Goal: Transaction & Acquisition: Purchase product/service

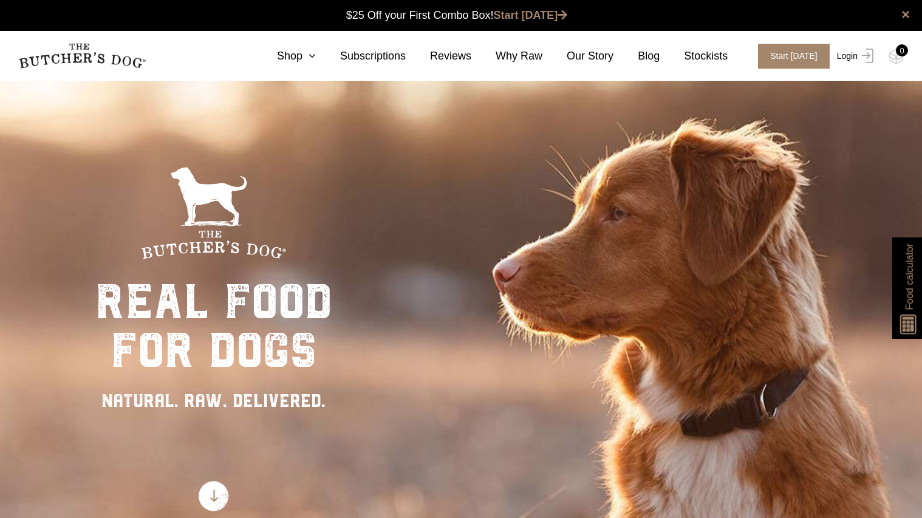
click at [849, 55] on link "Login" at bounding box center [853, 56] width 39 height 25
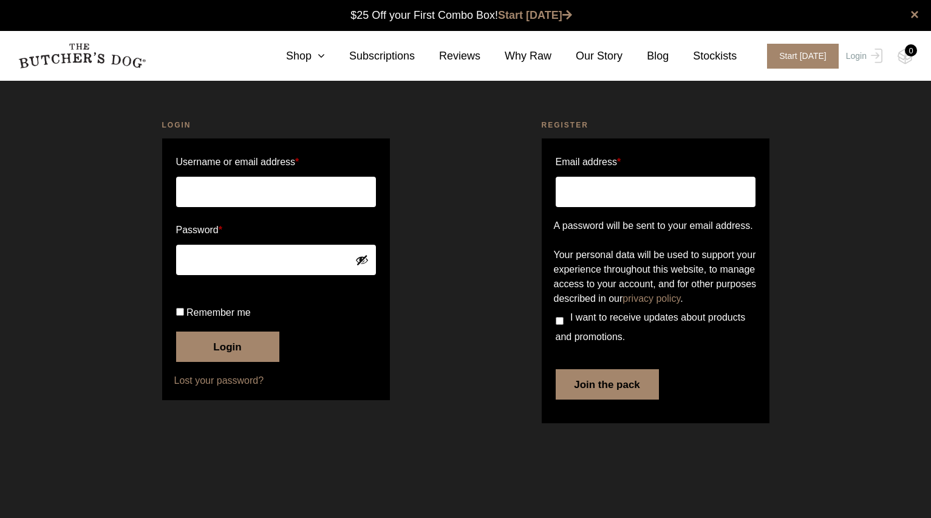
click at [265, 197] on input "Username or email address *" at bounding box center [276, 192] width 200 height 30
click at [176, 332] on button "Login" at bounding box center [227, 347] width 103 height 30
type input "mail@pets.com.au"
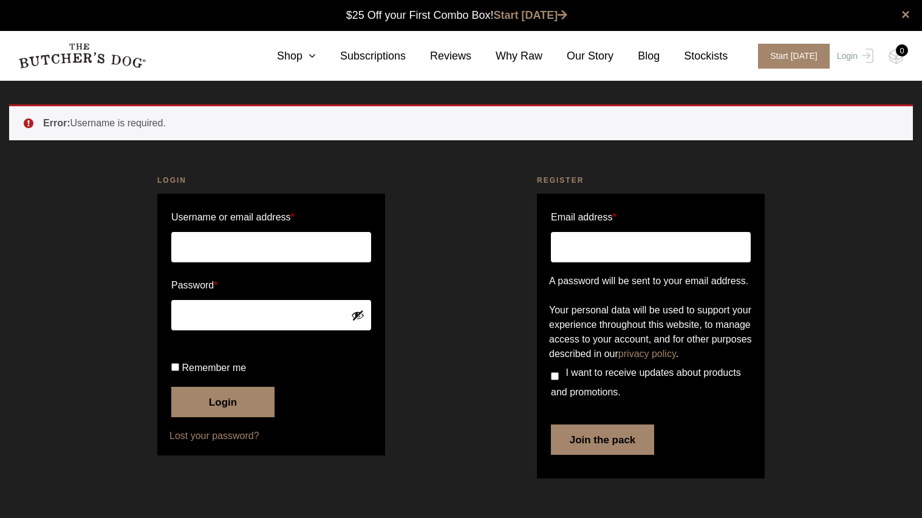
scroll to position [1, 0]
click at [283, 245] on input "Username or email address *" at bounding box center [271, 247] width 200 height 30
type input "mail@pets.com.au"
click at [228, 417] on button "Login" at bounding box center [222, 402] width 103 height 30
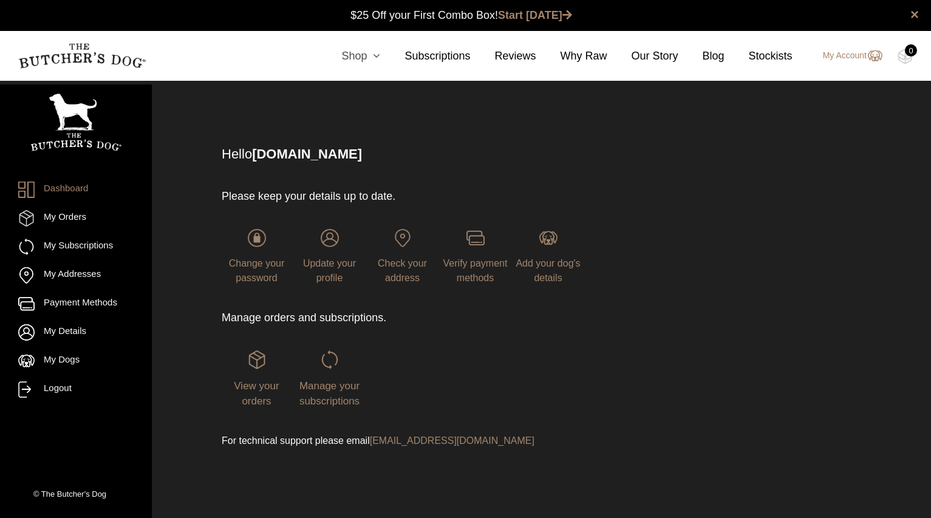
click at [370, 54] on link "Shop" at bounding box center [348, 56] width 63 height 16
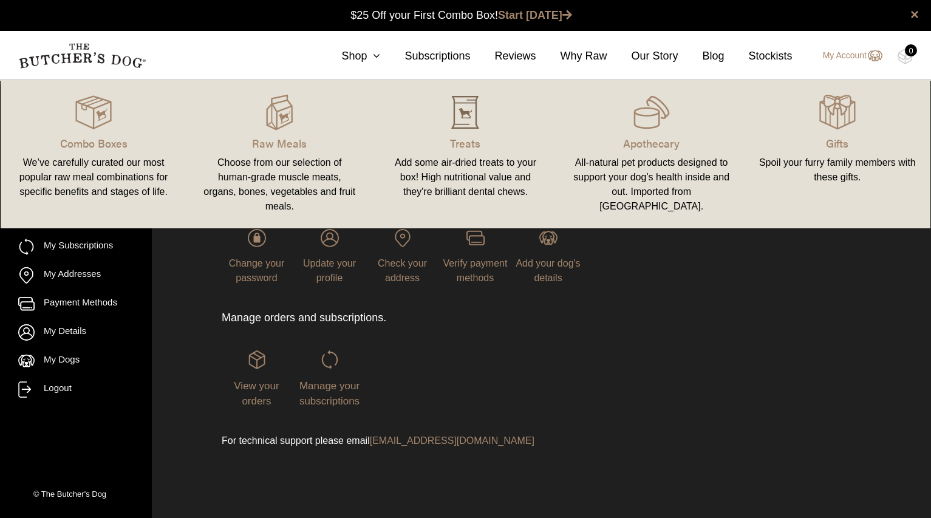
click at [474, 122] on img at bounding box center [465, 112] width 36 height 36
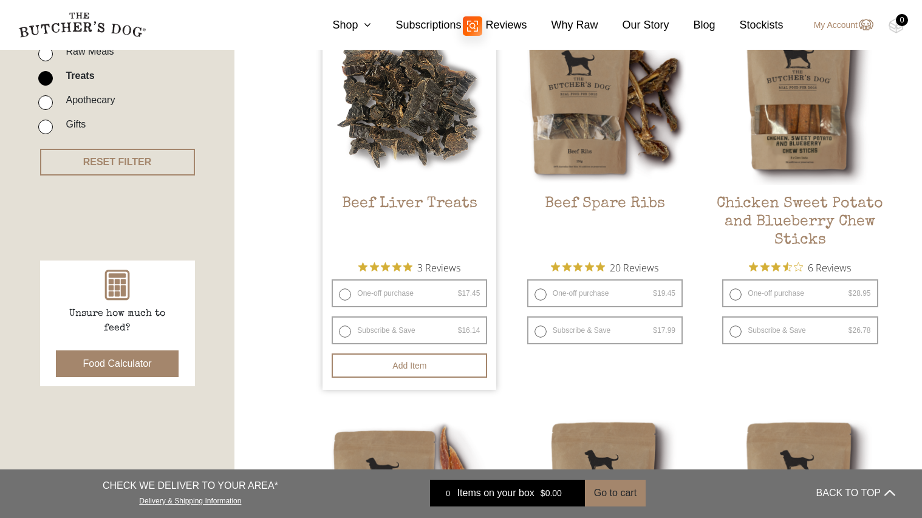
scroll to position [364, 0]
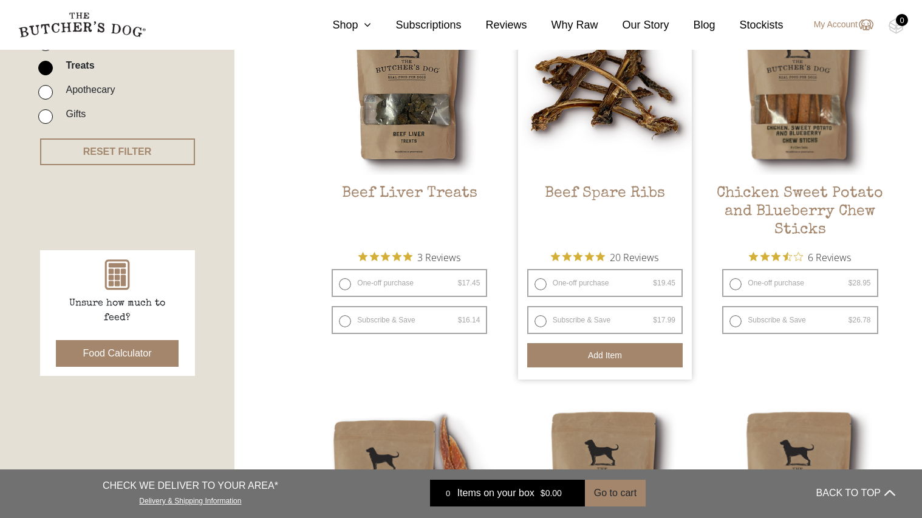
click at [596, 356] on button "Add item" at bounding box center [604, 355] width 155 height 24
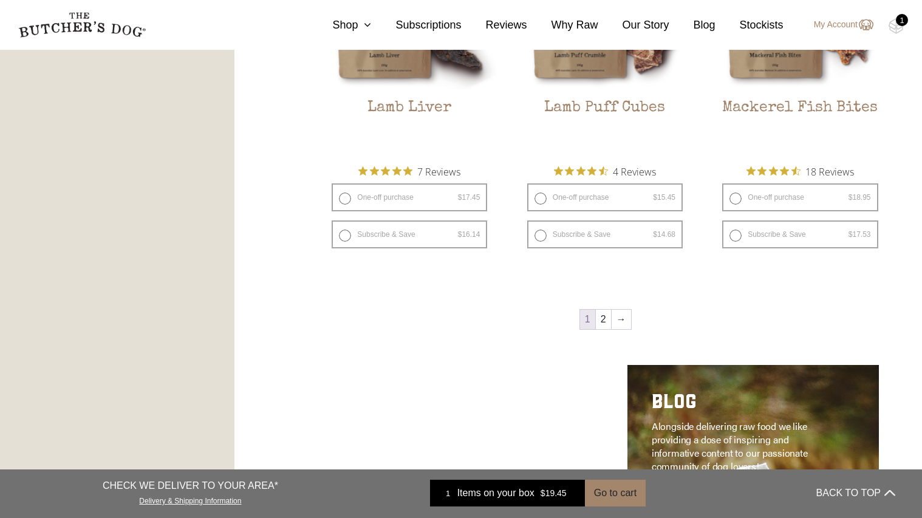
scroll to position [1822, 0]
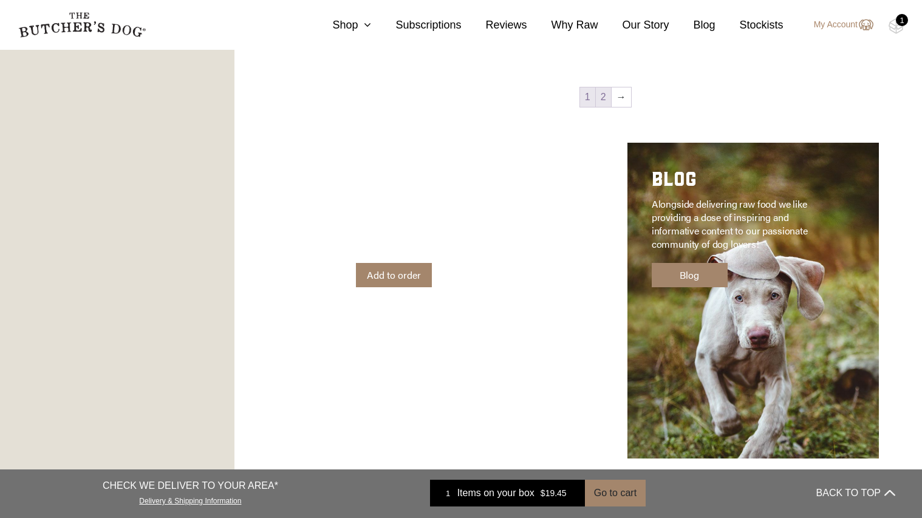
click at [605, 94] on link "2" at bounding box center [603, 96] width 15 height 19
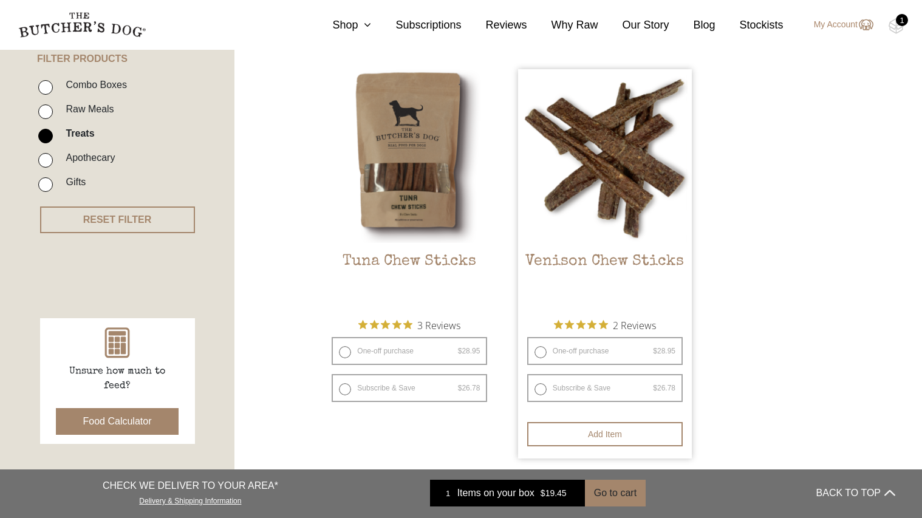
scroll to position [335, 0]
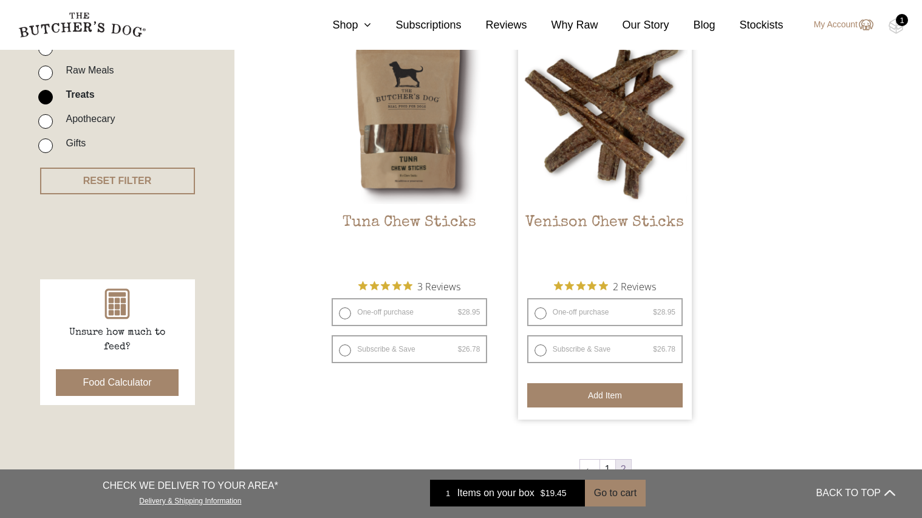
click at [621, 398] on button "Add item" at bounding box center [604, 395] width 155 height 24
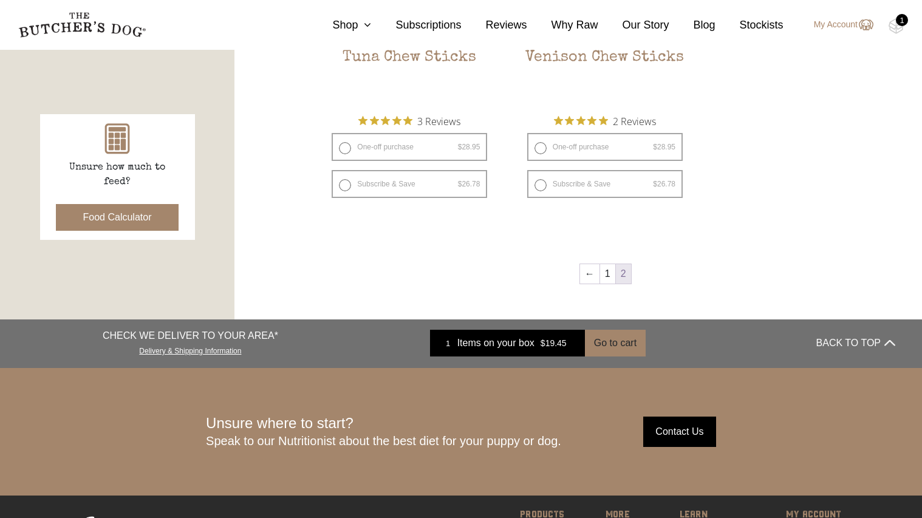
scroll to position [517, 0]
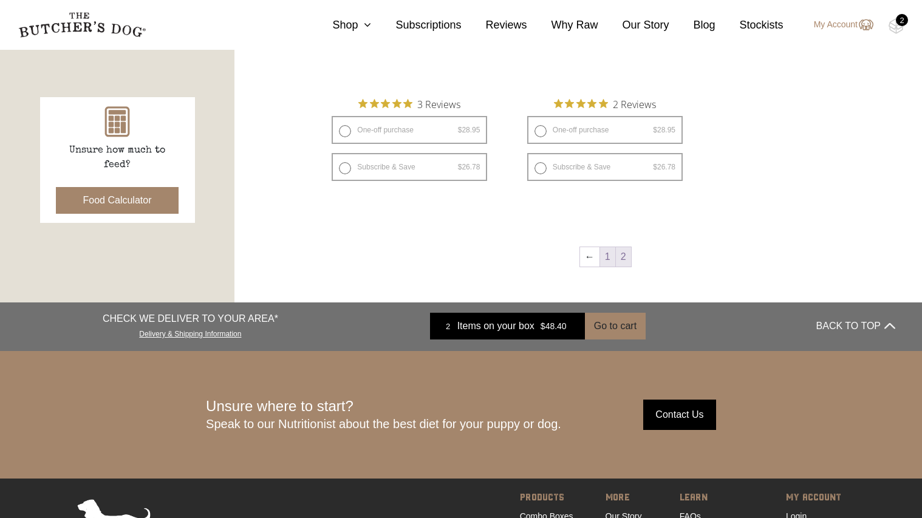
click at [606, 256] on link "1" at bounding box center [607, 256] width 15 height 19
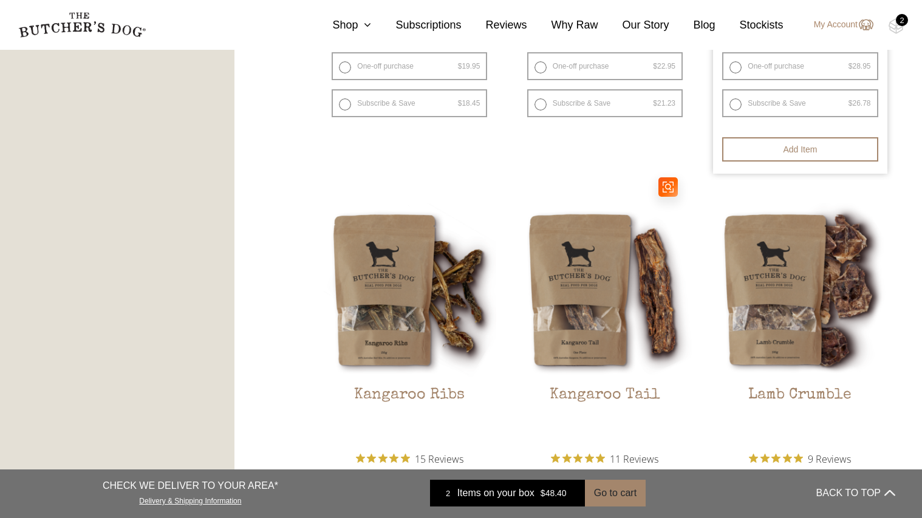
scroll to position [972, 0]
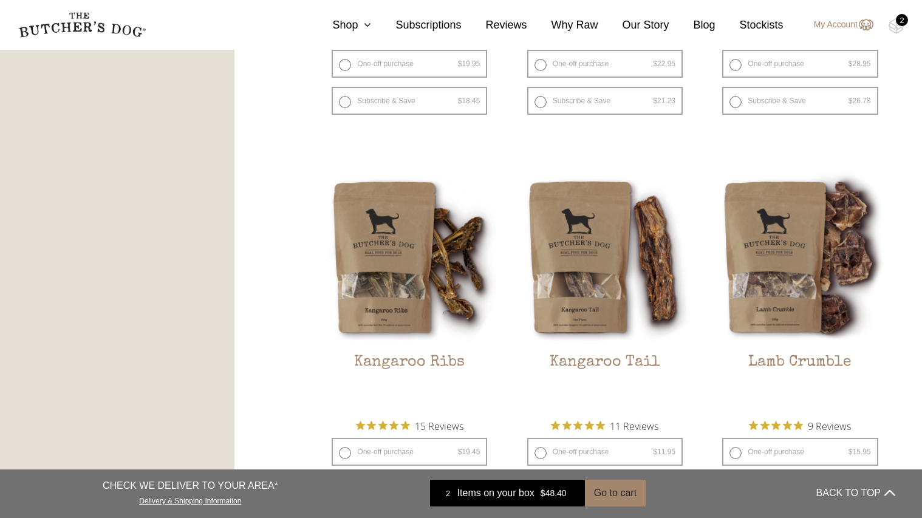
click at [901, 22] on div "2" at bounding box center [902, 20] width 12 height 12
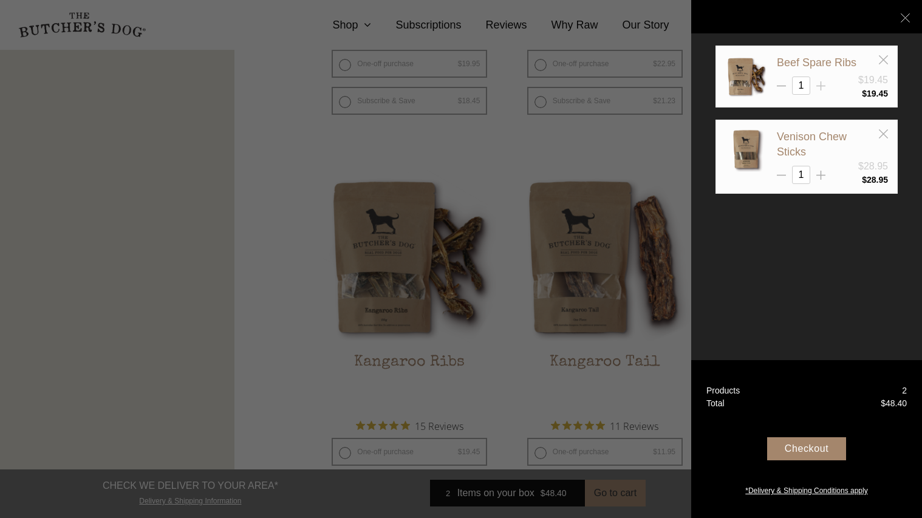
click at [816, 84] on icon at bounding box center [820, 85] width 9 height 9
type input "2"
click at [815, 175] on div "1" at bounding box center [832, 175] width 111 height 18
click at [819, 174] on icon at bounding box center [820, 175] width 9 height 9
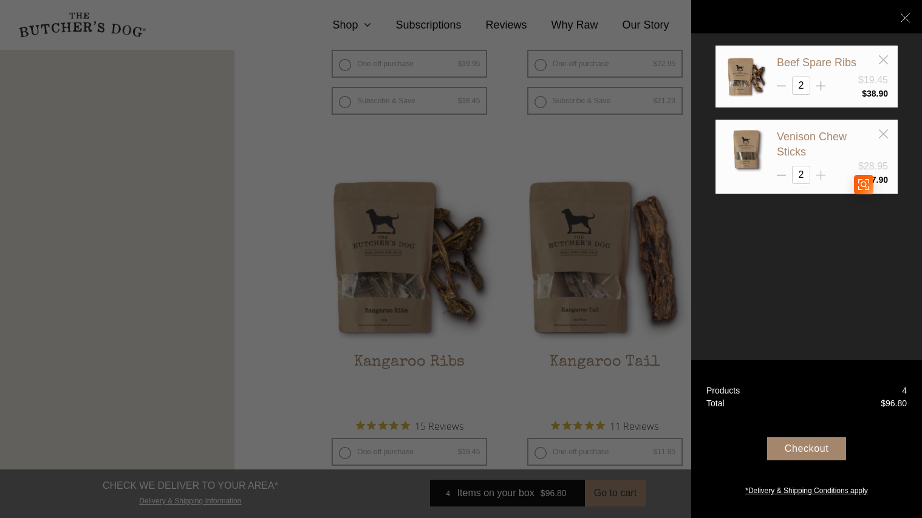
type input "3"
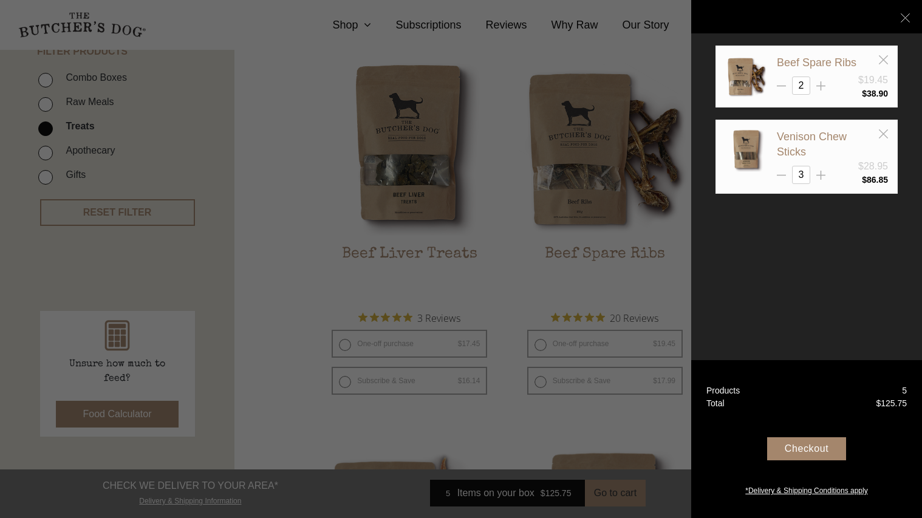
scroll to position [0, 0]
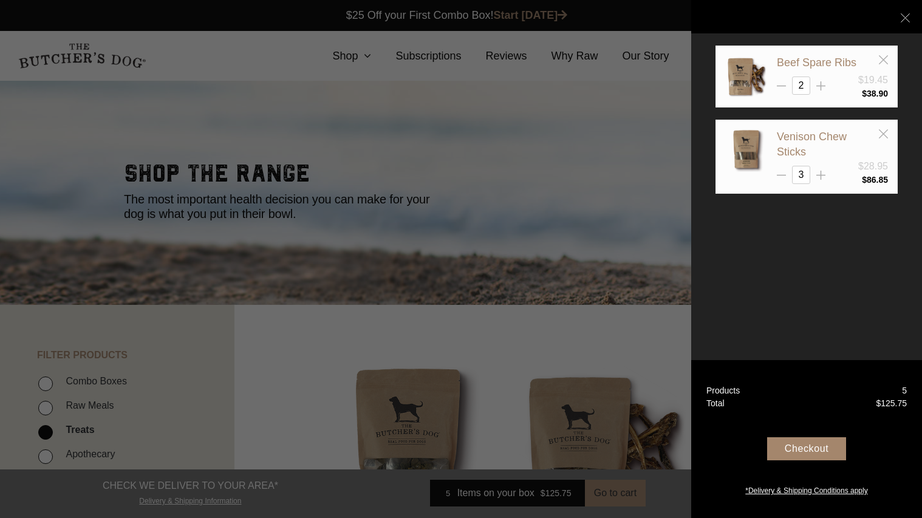
click at [239, 136] on div at bounding box center [461, 259] width 922 height 518
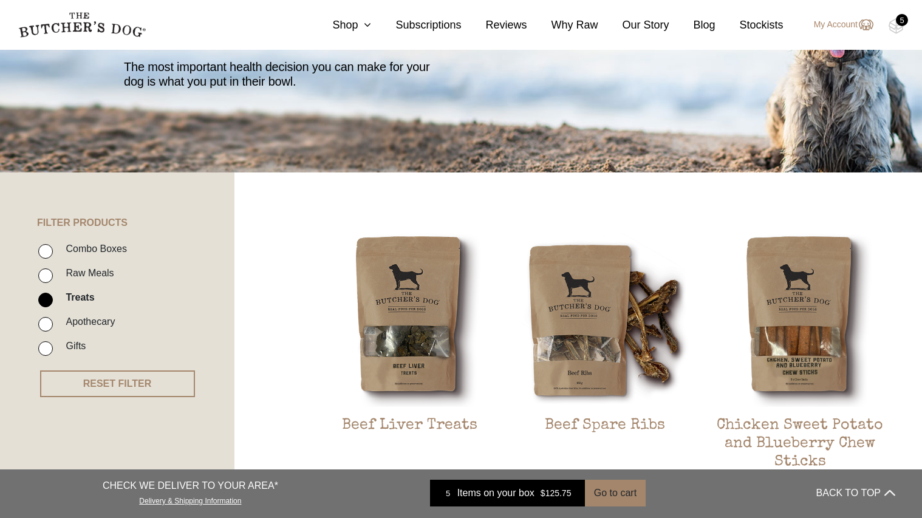
scroll to position [182, 0]
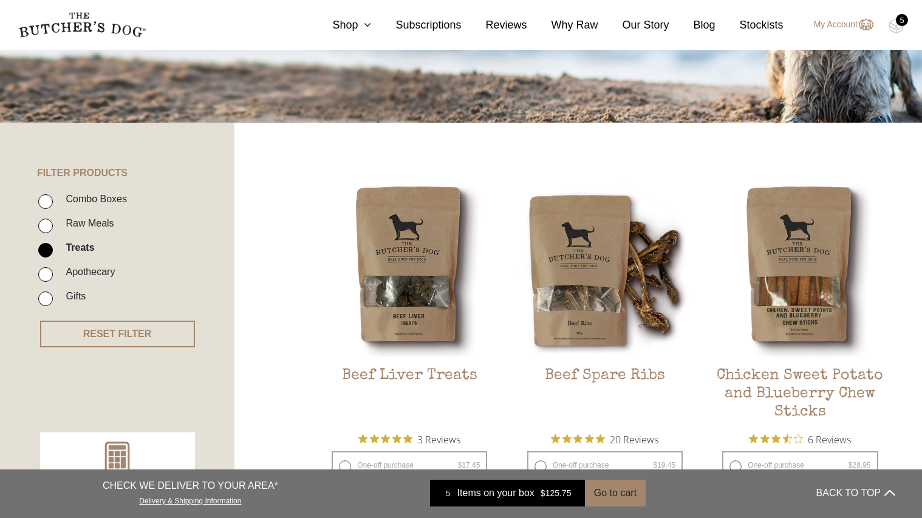
click at [50, 224] on input "Raw Meals" at bounding box center [45, 226] width 15 height 15
checkbox input "true"
click at [49, 247] on input "Treats" at bounding box center [45, 250] width 15 height 15
checkbox input "false"
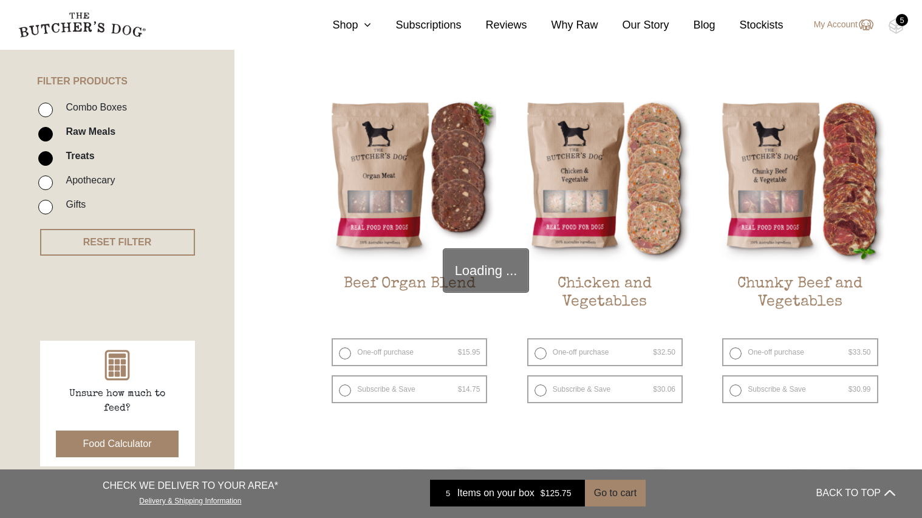
scroll to position [275, 0]
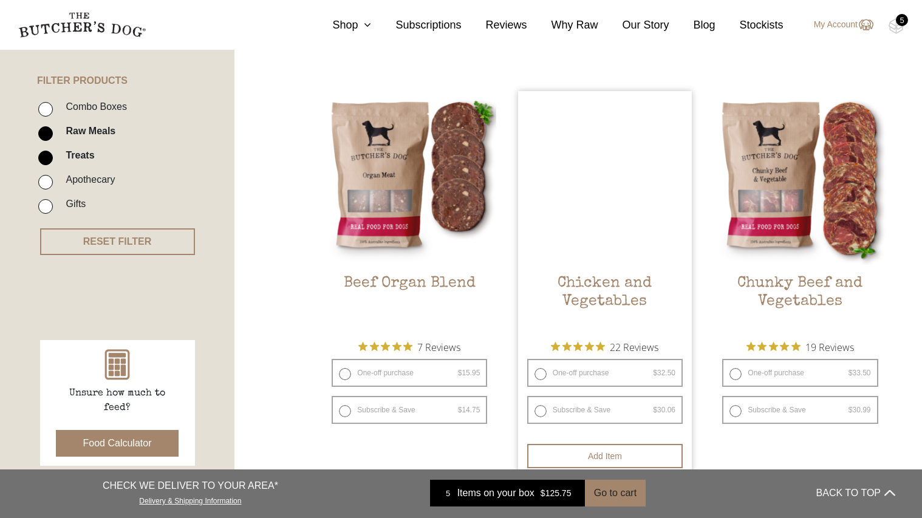
scroll to position [335, 0]
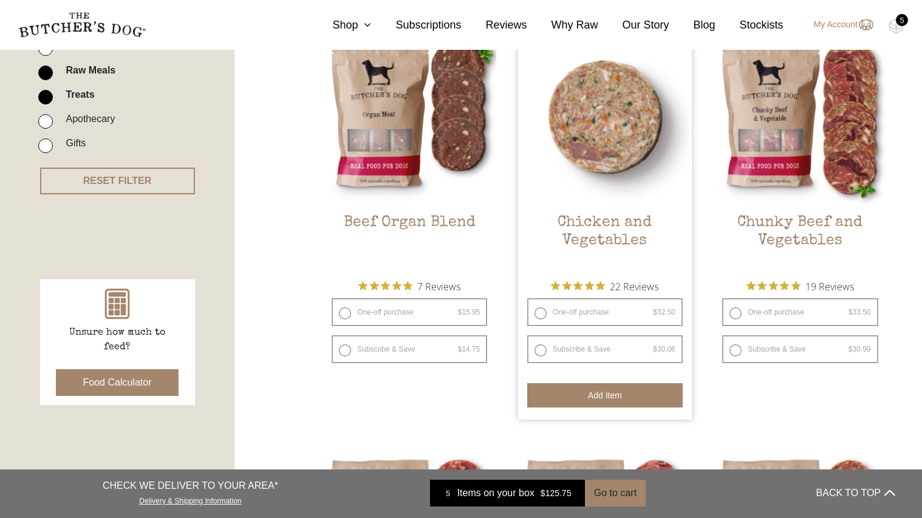
click at [625, 392] on button "Add item" at bounding box center [604, 395] width 155 height 24
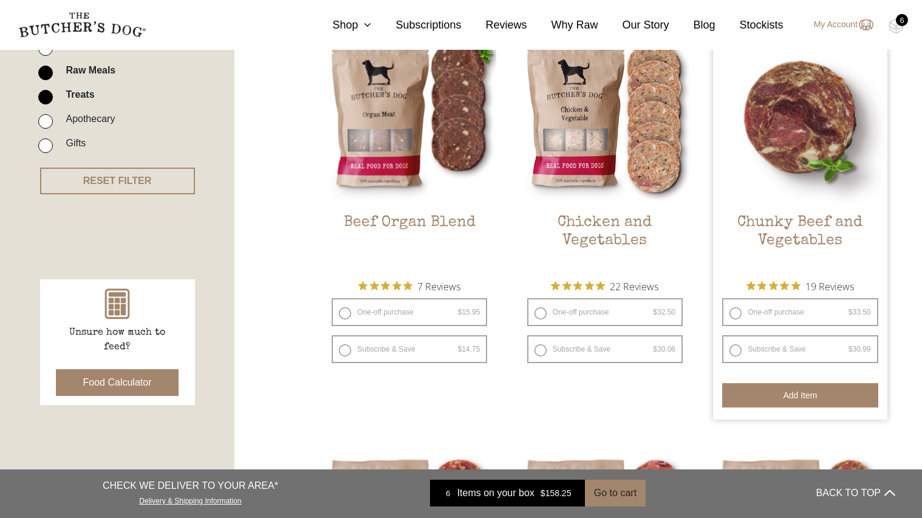
click at [808, 394] on button "Add item" at bounding box center [799, 395] width 155 height 24
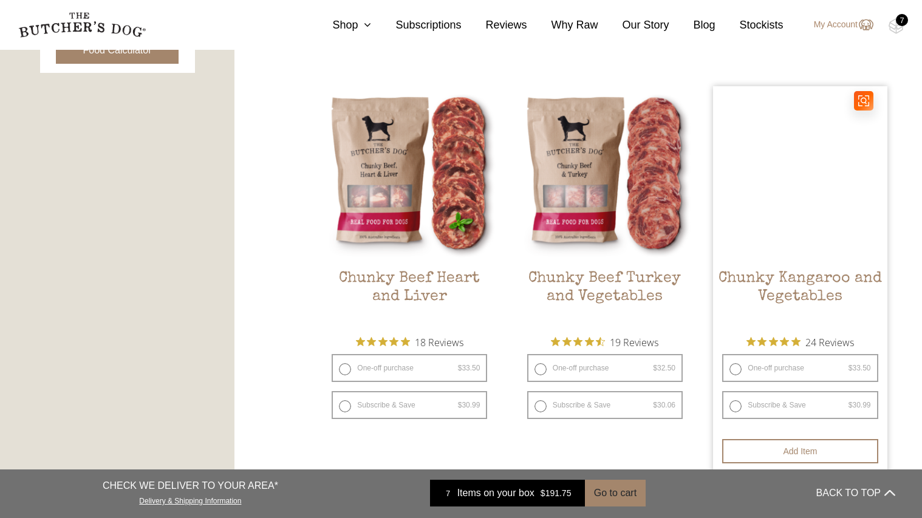
scroll to position [700, 0]
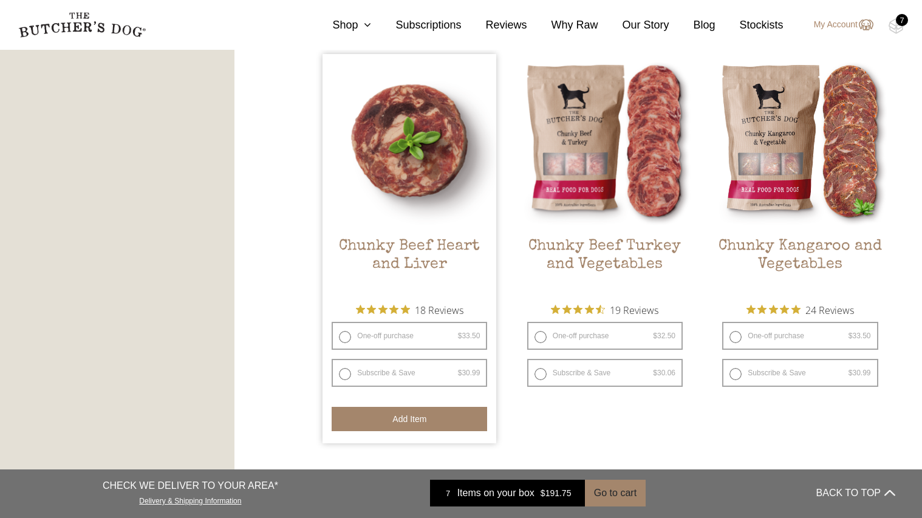
click at [450, 419] on button "Add item" at bounding box center [409, 419] width 155 height 24
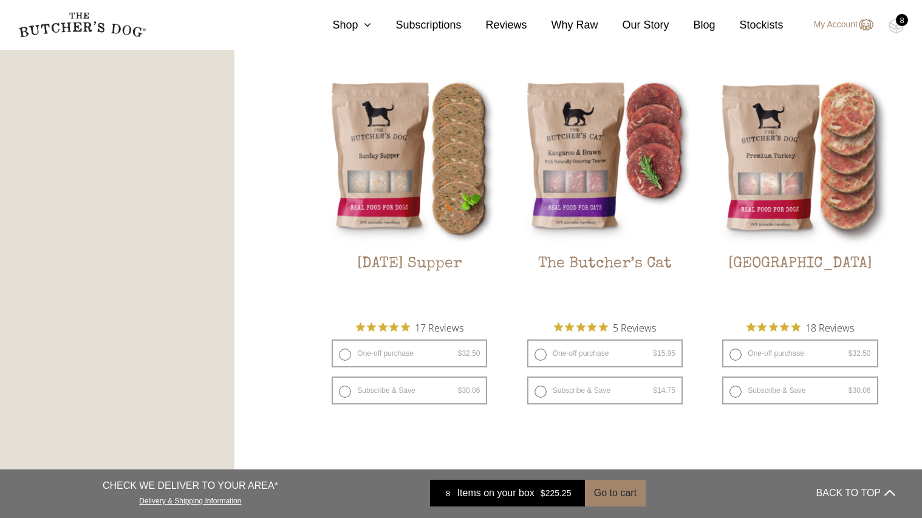
scroll to position [1489, 0]
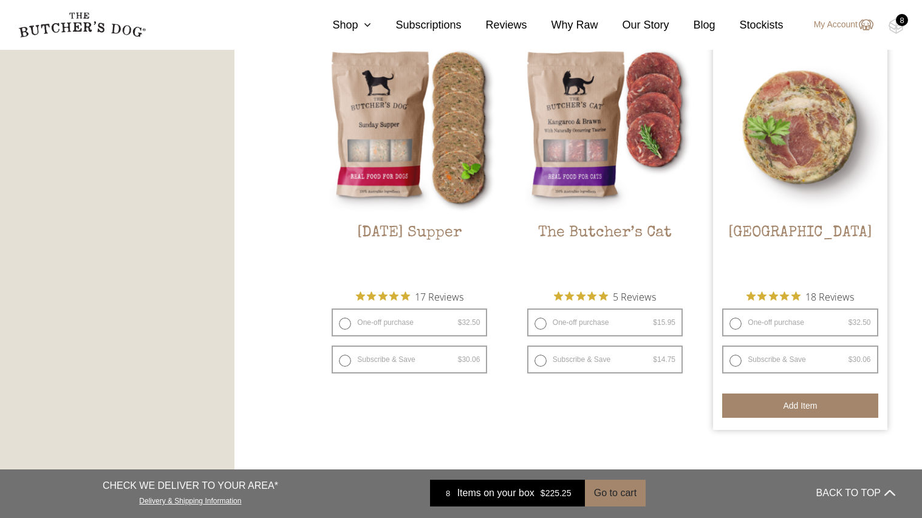
click at [821, 401] on button "Add item" at bounding box center [799, 406] width 155 height 24
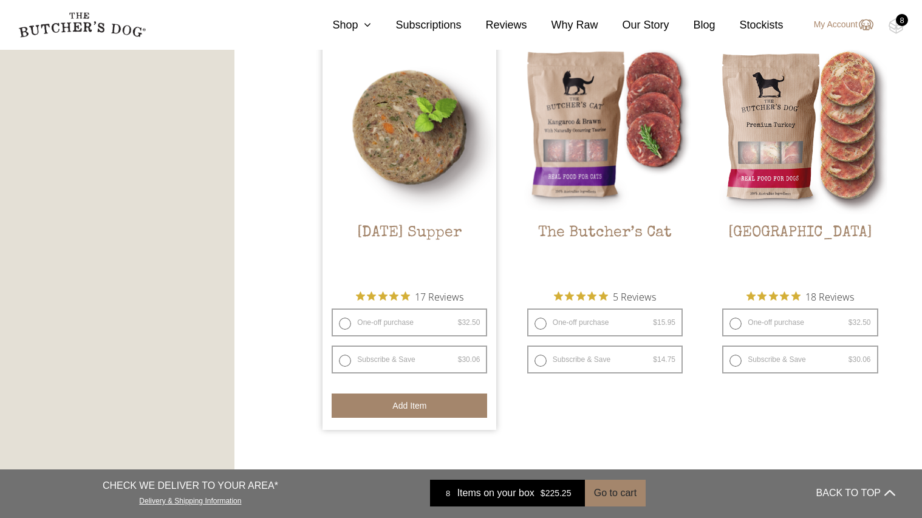
click at [398, 401] on button "Add item" at bounding box center [409, 406] width 155 height 24
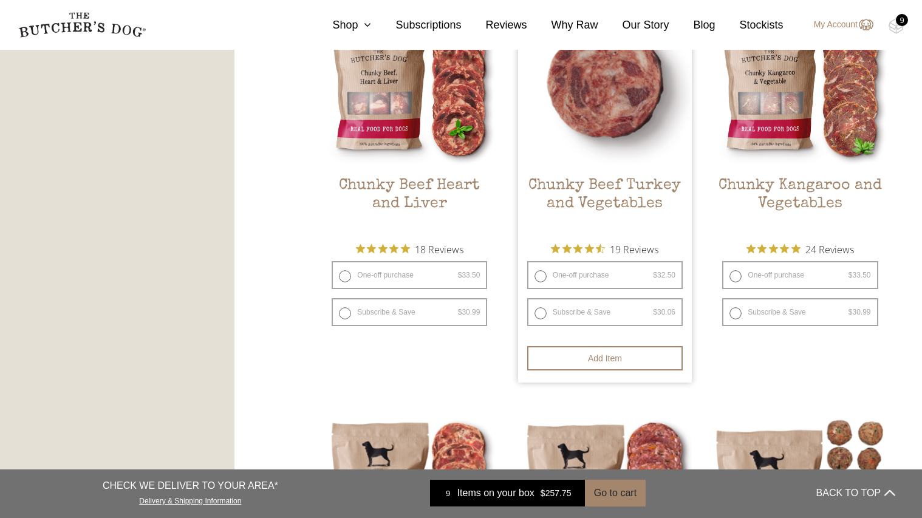
scroll to position [700, 0]
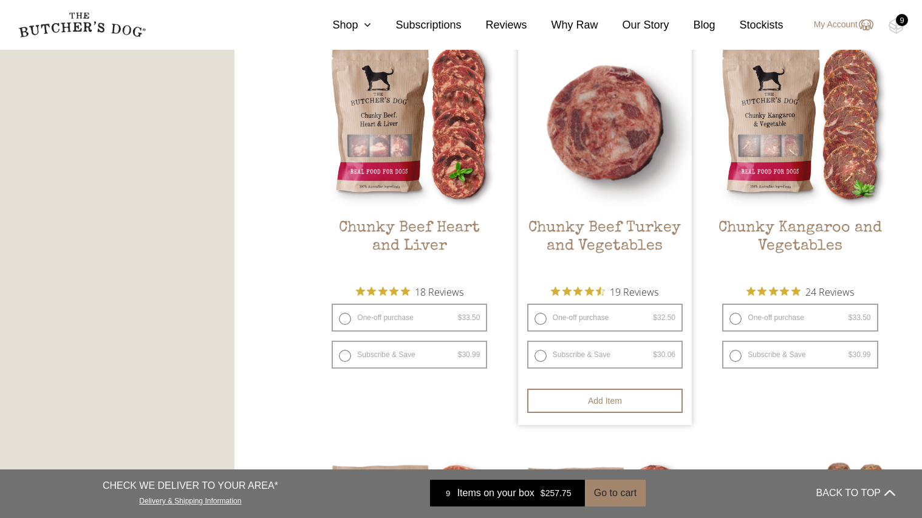
click at [616, 356] on li "Chunky Beef Turkey and Vegetables $ 32.50 — or subscribe and save 7.5% 19 Revie…" at bounding box center [605, 230] width 174 height 389
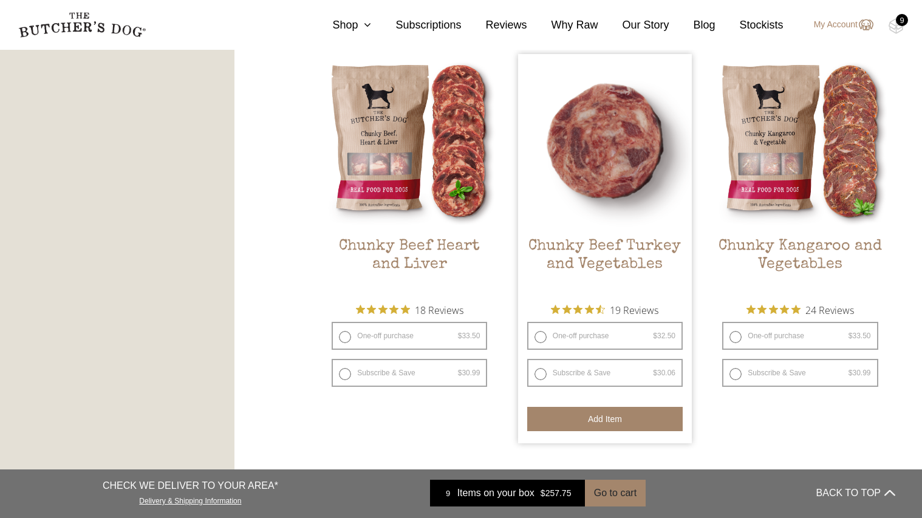
click at [609, 411] on button "Add item" at bounding box center [604, 419] width 155 height 24
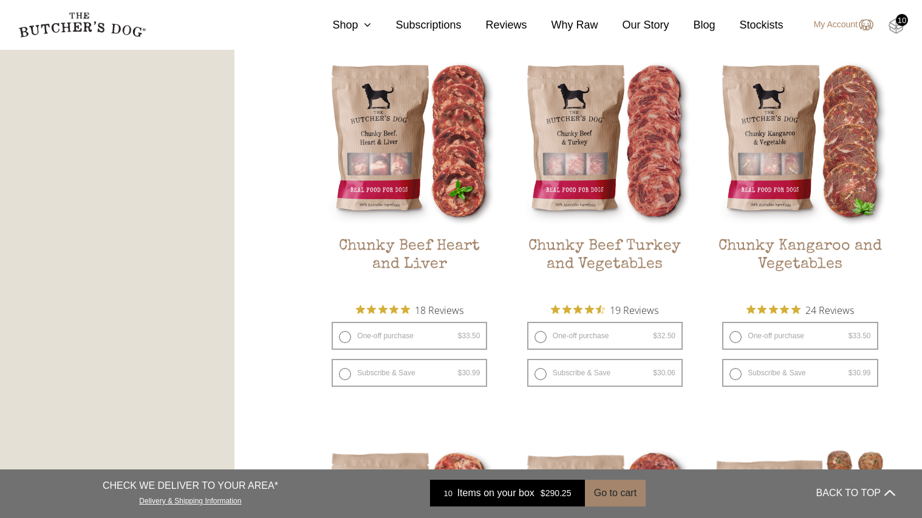
click at [895, 21] on img at bounding box center [896, 26] width 15 height 16
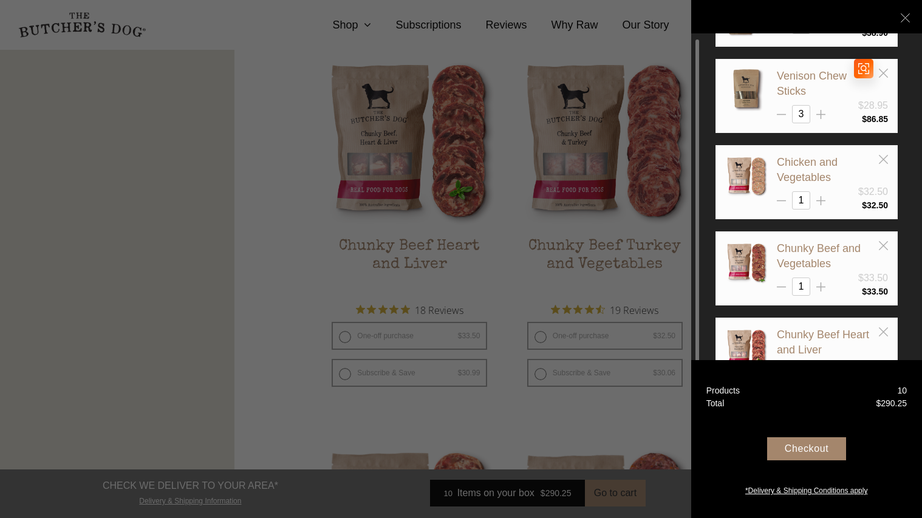
scroll to position [121, 0]
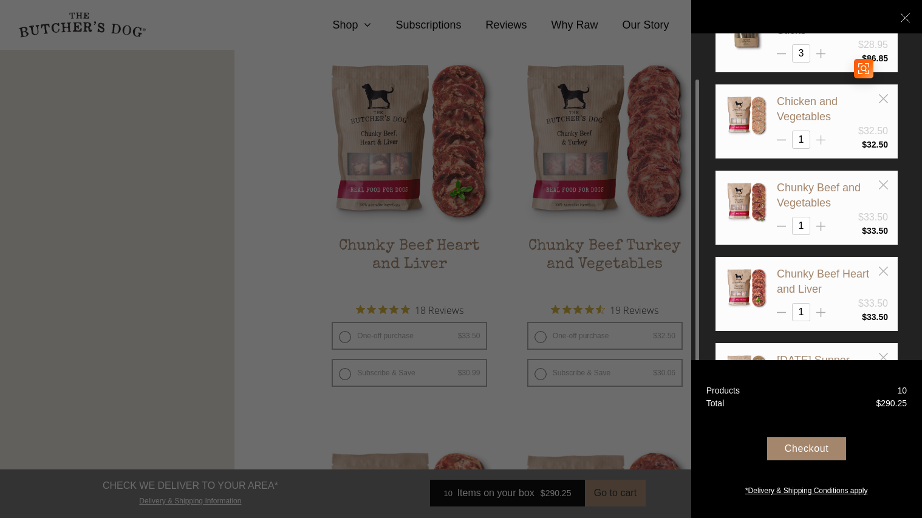
click at [819, 138] on icon at bounding box center [820, 139] width 9 height 9
type input "3"
click at [819, 224] on icon at bounding box center [820, 226] width 9 height 9
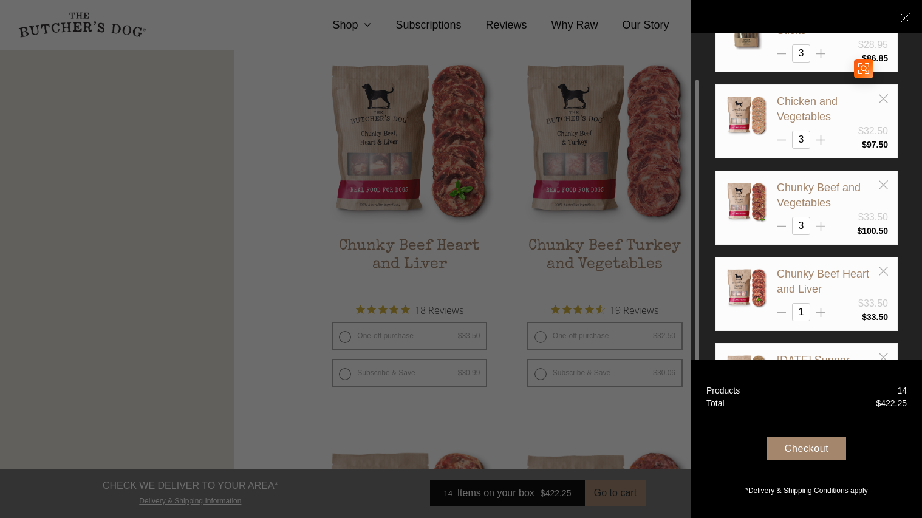
click at [819, 224] on icon at bounding box center [820, 226] width 9 height 9
type input "4"
click at [818, 309] on icon at bounding box center [820, 312] width 9 height 9
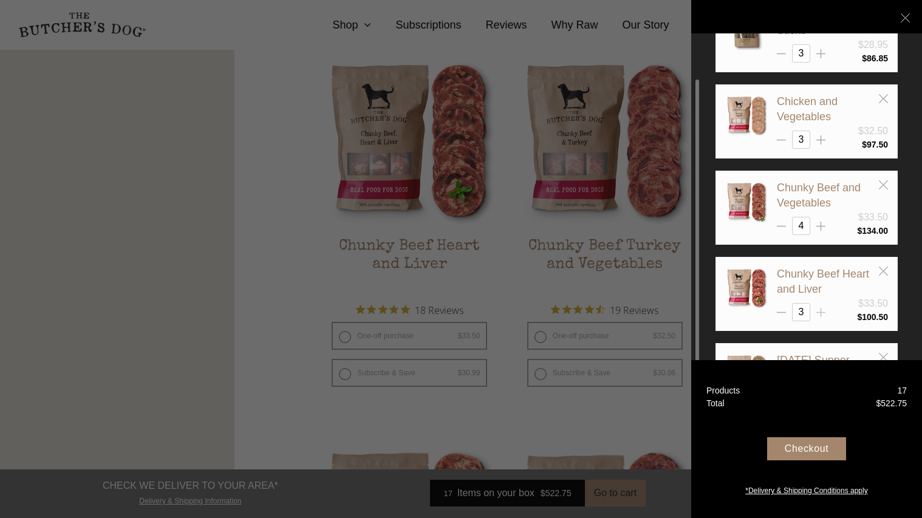
type input "4"
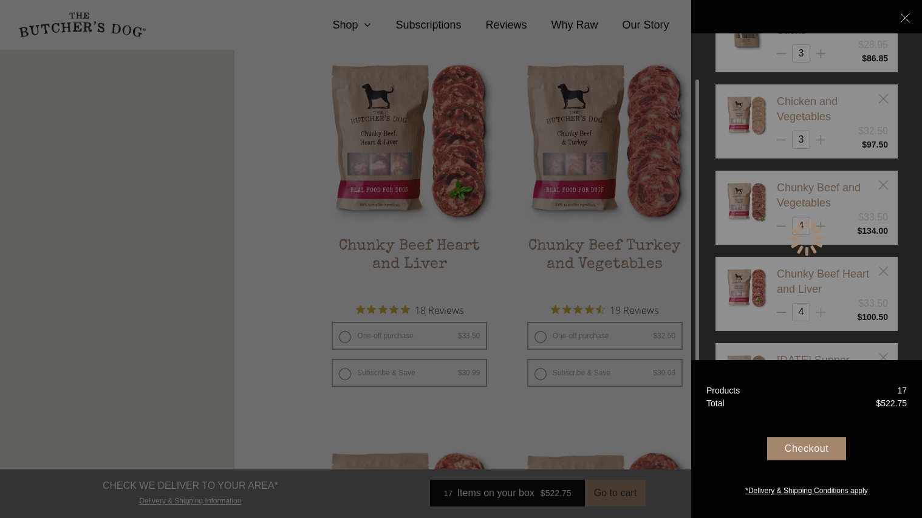
scroll to position [182, 0]
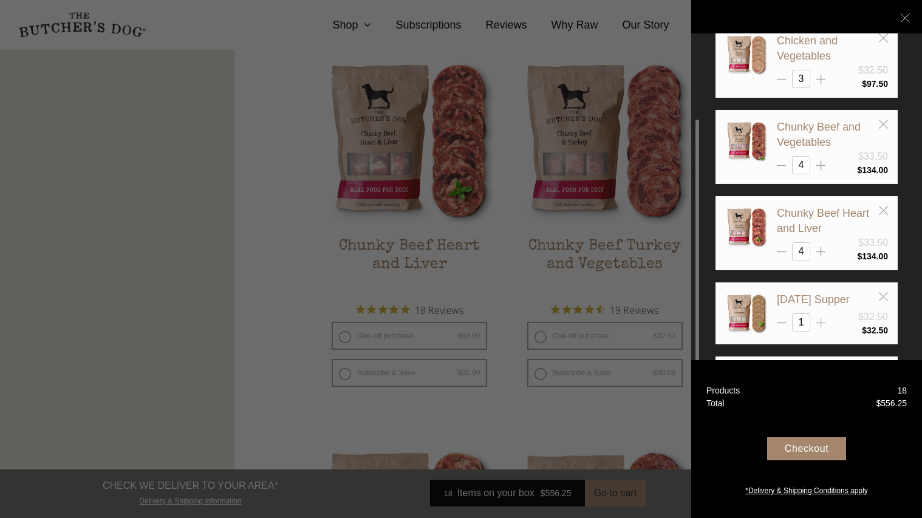
click at [819, 323] on line at bounding box center [820, 323] width 9 height 0
type input "4"
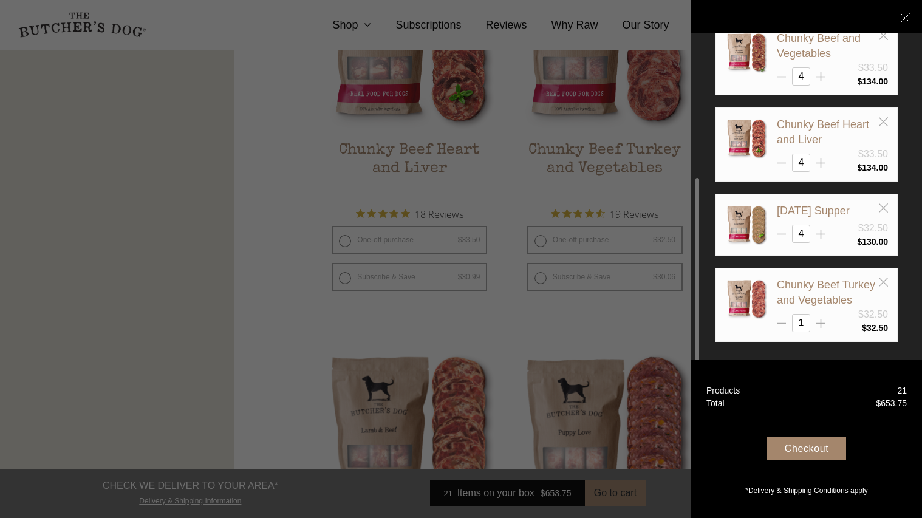
scroll to position [821, 0]
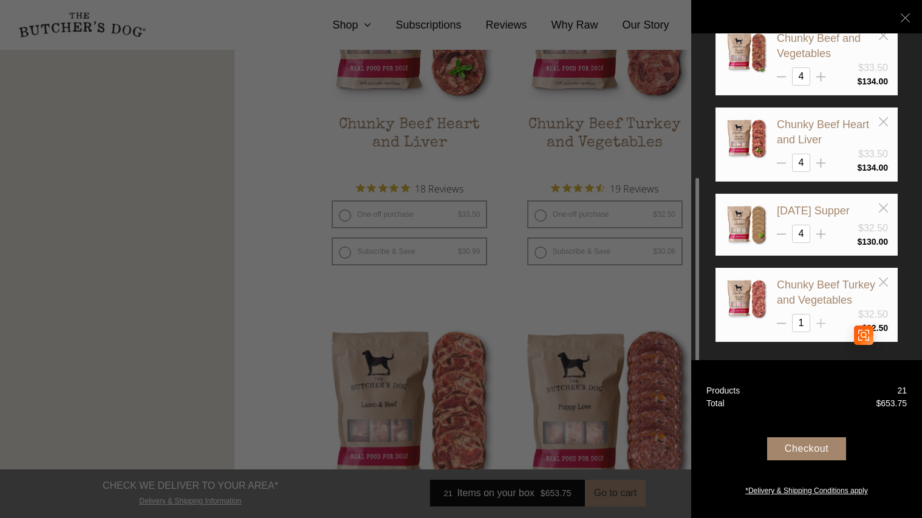
click at [819, 324] on line at bounding box center [820, 324] width 9 height 0
type input "4"
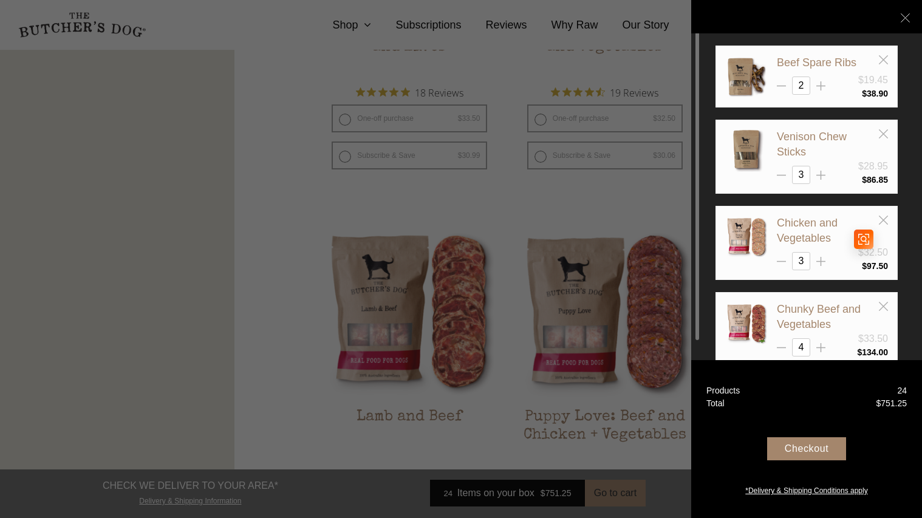
scroll to position [882, 0]
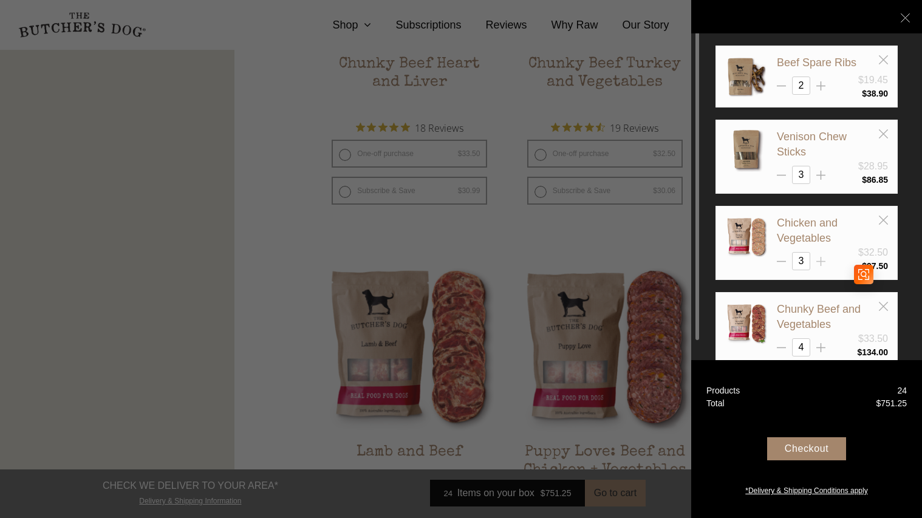
click at [818, 262] on line at bounding box center [820, 262] width 9 height 0
type input "4"
click at [816, 86] on line at bounding box center [820, 86] width 9 height 0
type input "3"
click at [818, 445] on div "Checkout" at bounding box center [806, 448] width 79 height 23
